Goal: Information Seeking & Learning: Learn about a topic

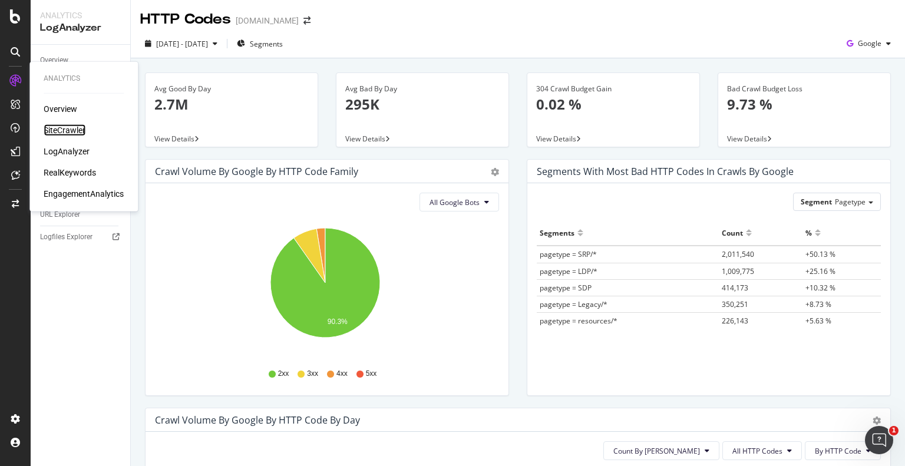
click at [70, 130] on div "SiteCrawler" at bounding box center [65, 130] width 42 height 12
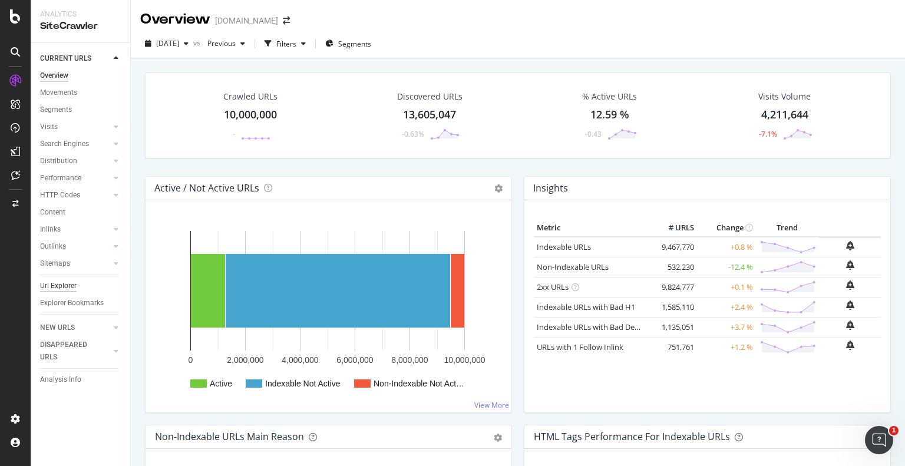
click at [54, 290] on div "Url Explorer" at bounding box center [58, 286] width 37 height 12
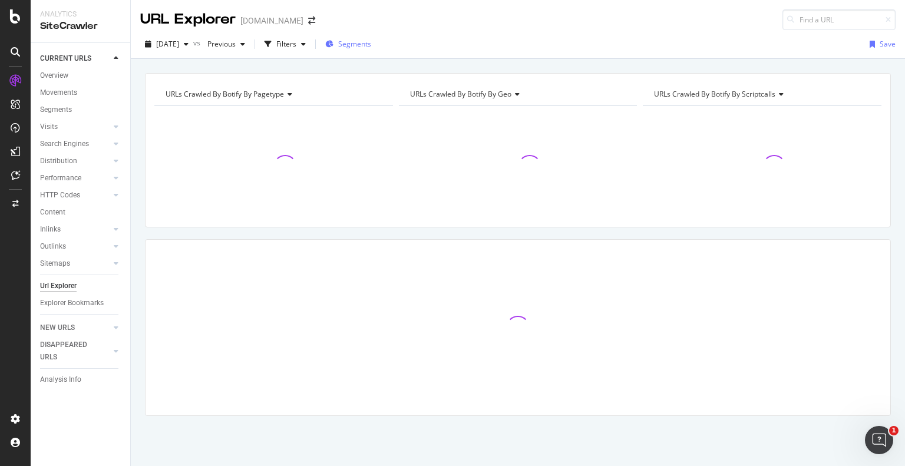
click at [371, 45] on span "Segments" at bounding box center [354, 44] width 33 height 10
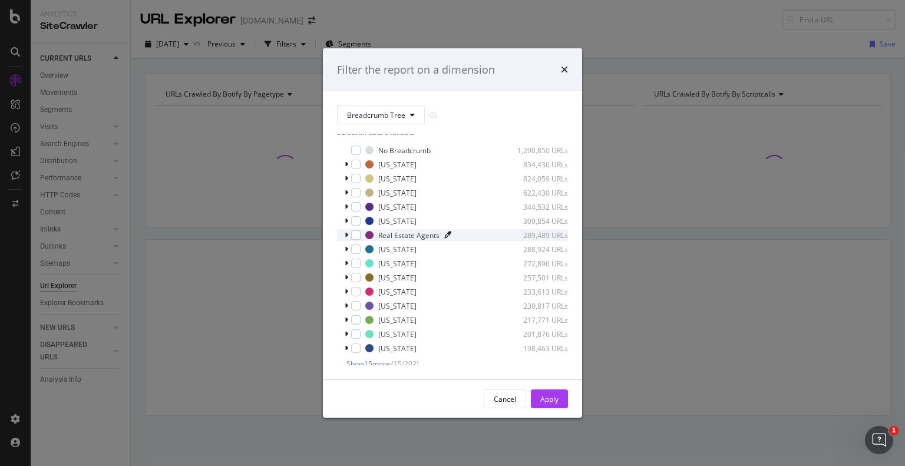
scroll to position [9, 0]
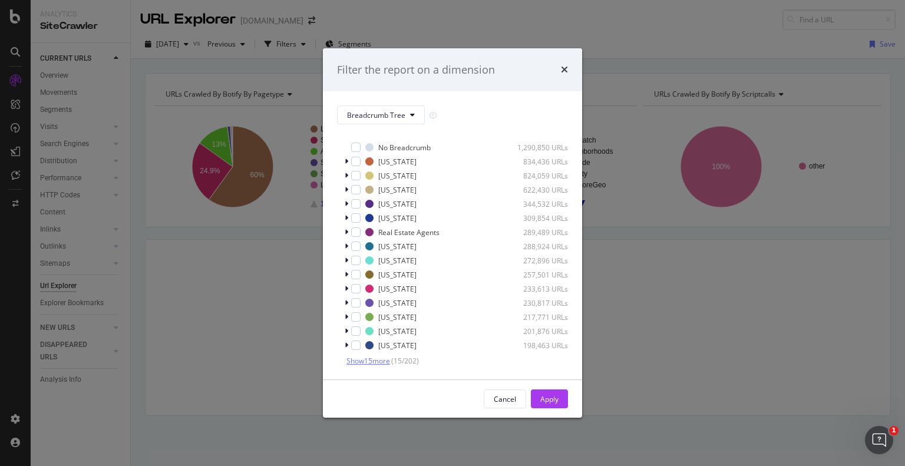
click at [370, 362] on span "Show 15 more" at bounding box center [368, 361] width 44 height 10
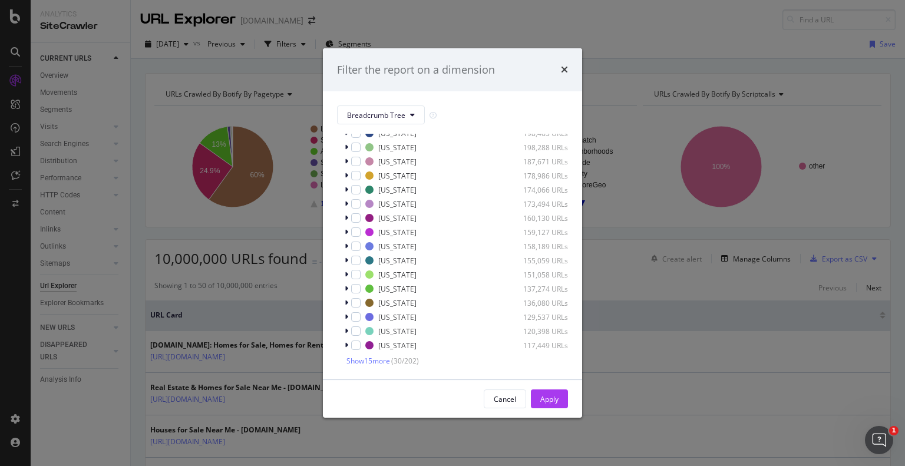
scroll to position [0, 0]
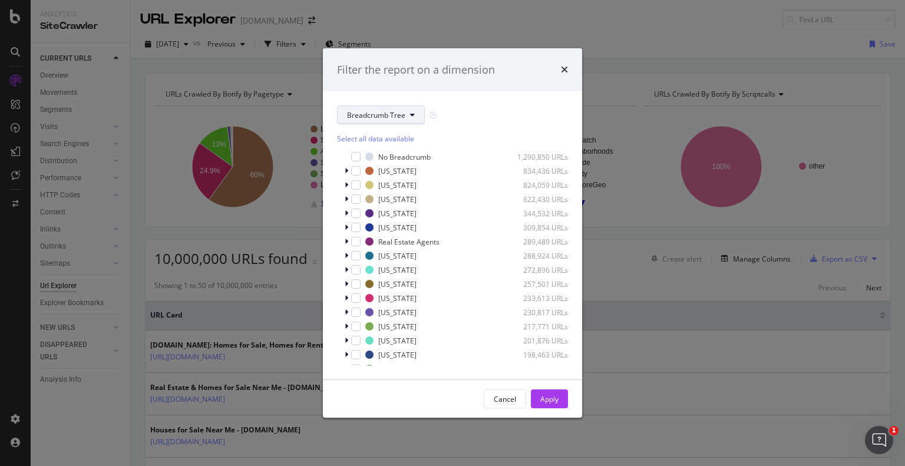
click at [401, 115] on span "Breadcrumb Tree" at bounding box center [376, 115] width 58 height 10
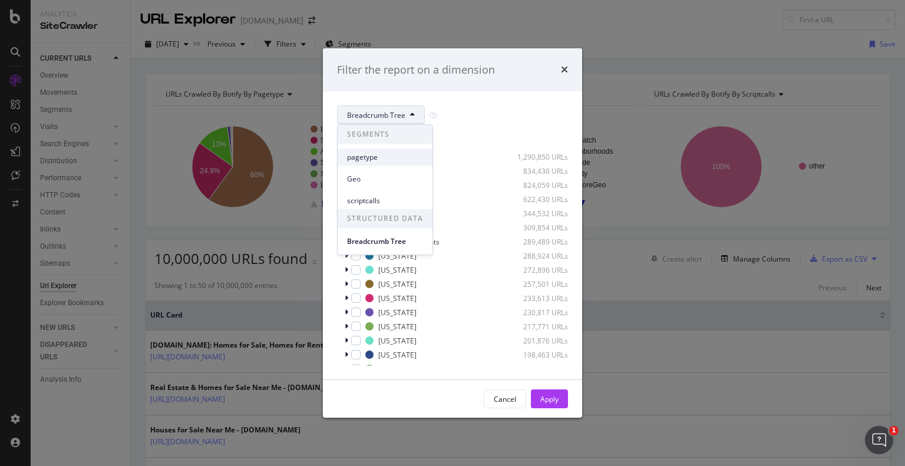
click at [391, 158] on span "pagetype" at bounding box center [385, 157] width 76 height 11
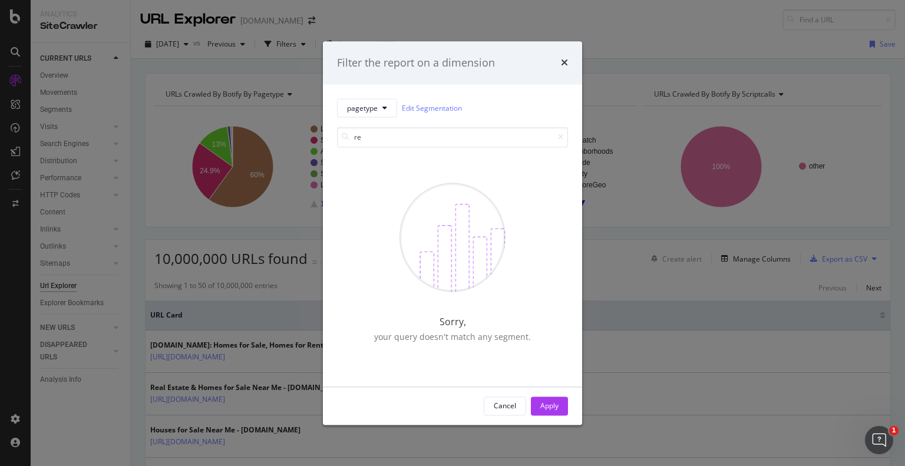
type input "r"
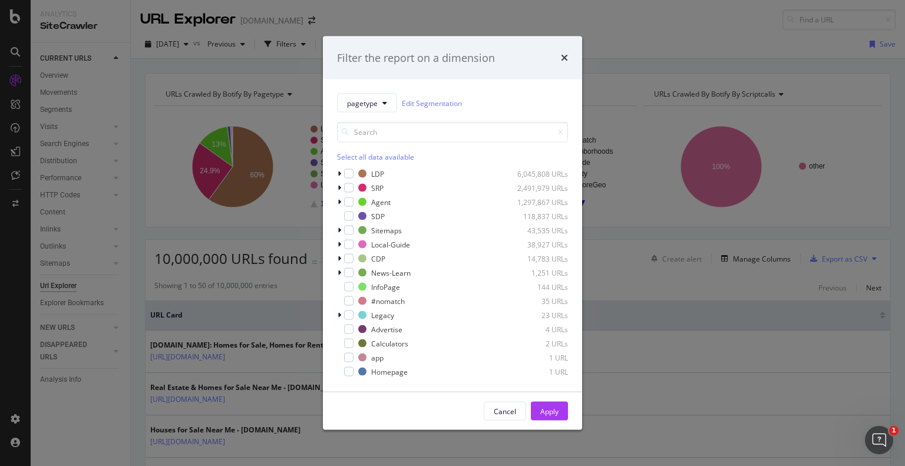
click at [570, 60] on div "Filter the report on a dimension" at bounding box center [452, 58] width 259 height 44
click at [563, 53] on icon "times" at bounding box center [564, 57] width 7 height 9
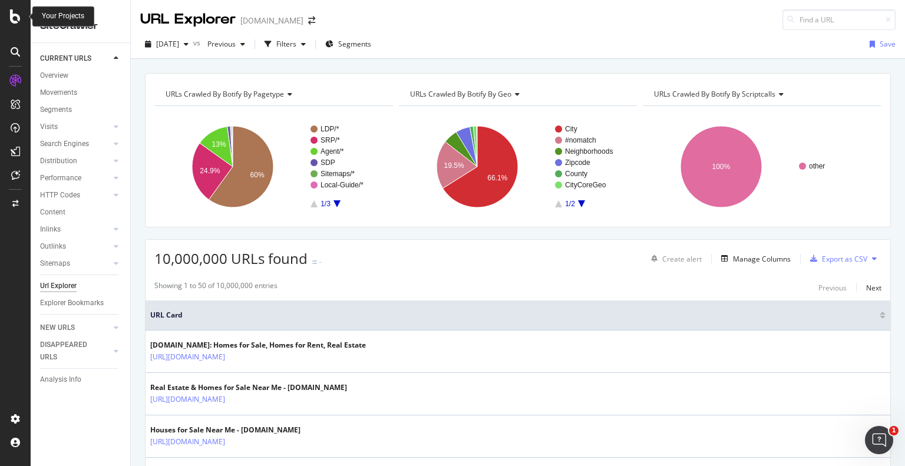
click at [12, 14] on icon at bounding box center [15, 16] width 11 height 14
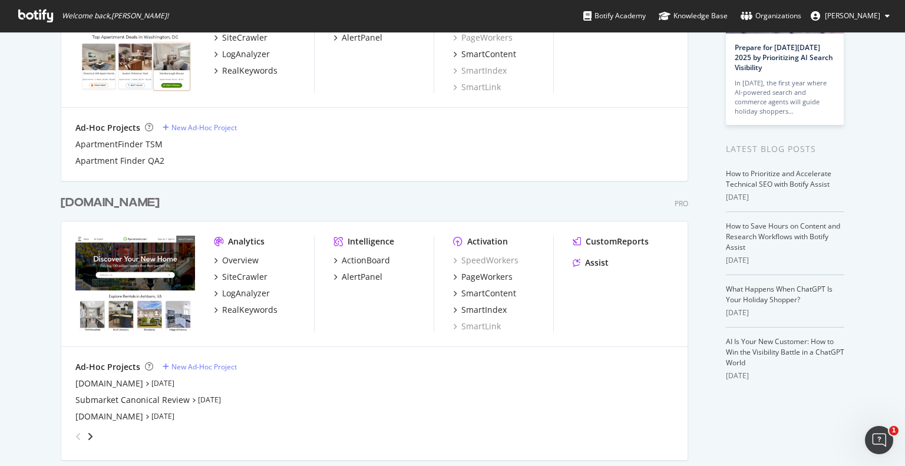
scroll to position [186, 0]
